Goal: Find specific page/section: Find specific page/section

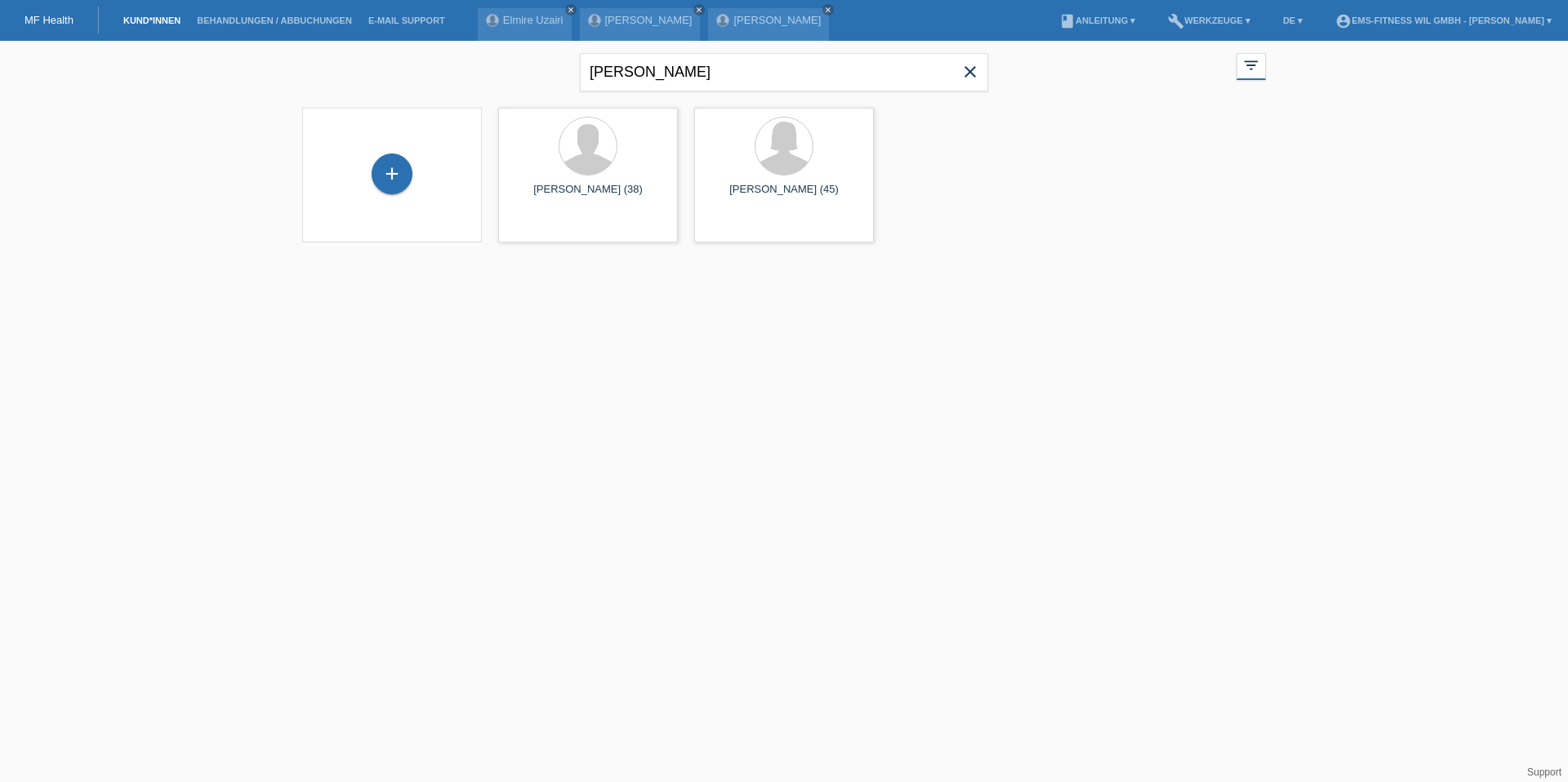
click at [895, 261] on div "+ [PERSON_NAME] (38) launch Anzeigen launch" at bounding box center [784, 181] width 980 height 163
click at [263, 33] on li "Behandlungen / Abbuchungen" at bounding box center [275, 20] width 172 height 42
click at [255, 20] on link "Behandlungen / Abbuchungen" at bounding box center [275, 20] width 172 height 10
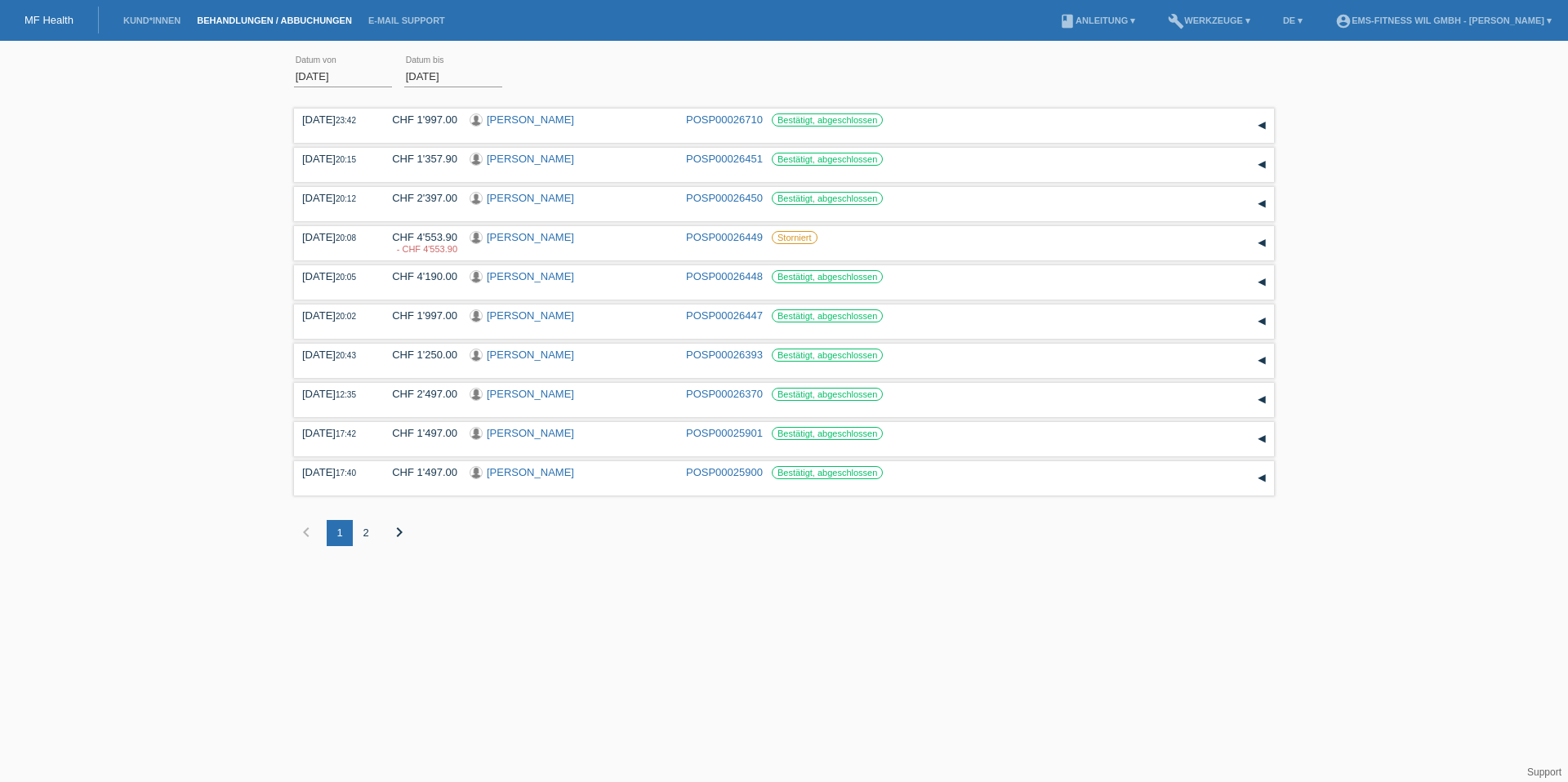
click at [371, 541] on div "2" at bounding box center [366, 533] width 26 height 26
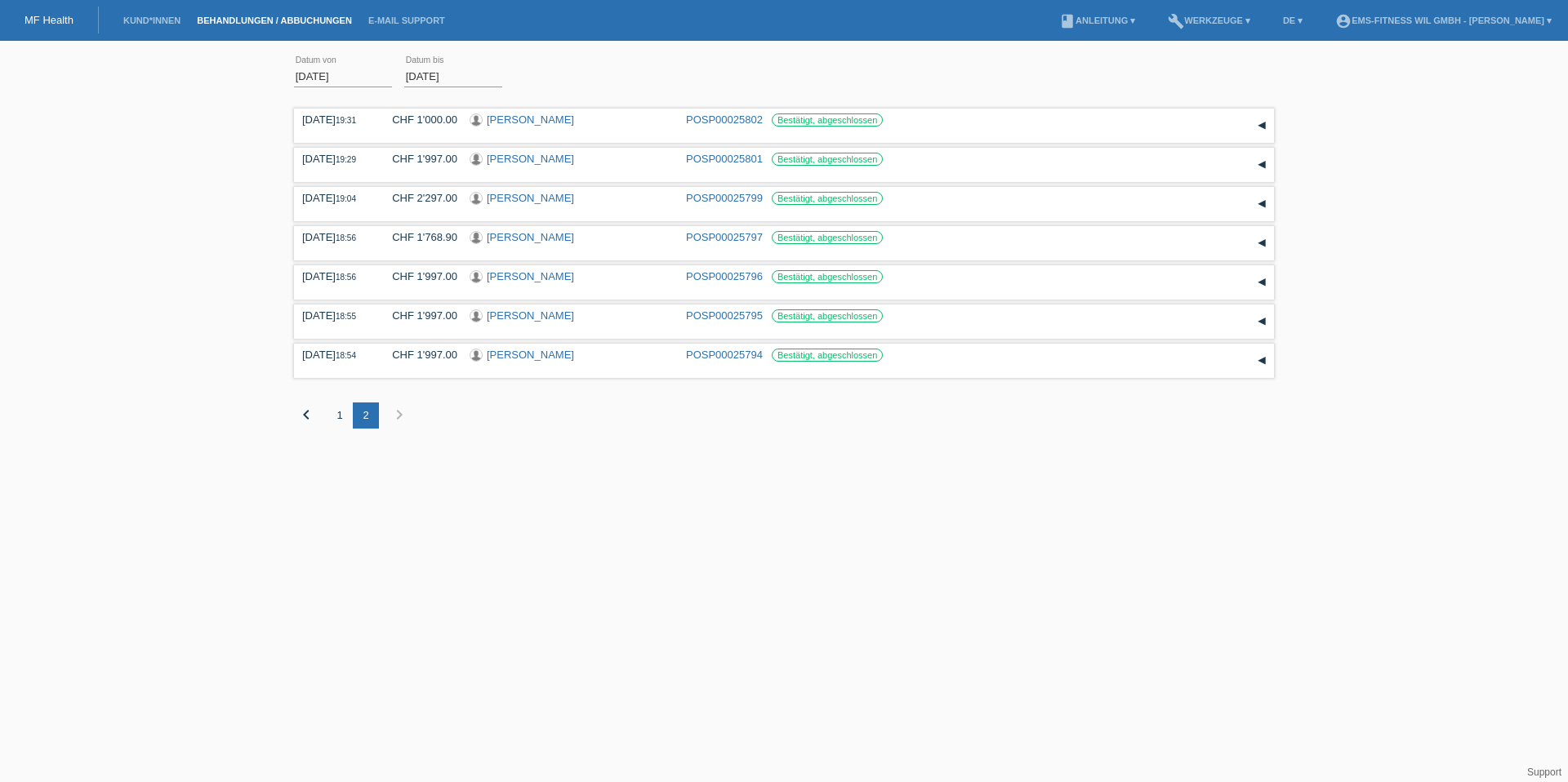
click at [340, 410] on div "1" at bounding box center [339, 416] width 26 height 26
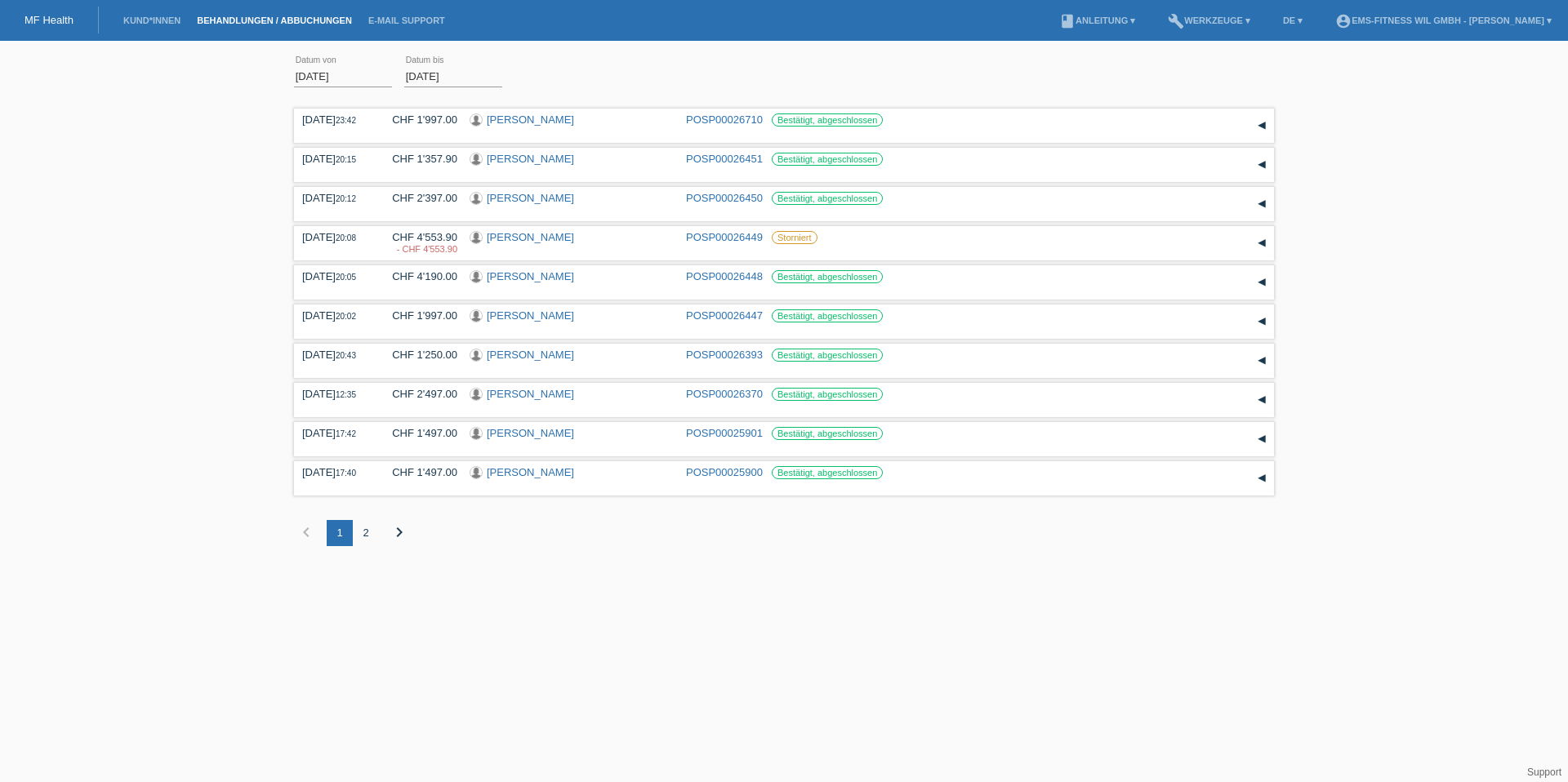
click at [156, 26] on li "Kund*innen" at bounding box center [151, 20] width 73 height 42
click at [168, 19] on link "Kund*innen" at bounding box center [151, 20] width 73 height 10
